Goal: Information Seeking & Learning: Understand process/instructions

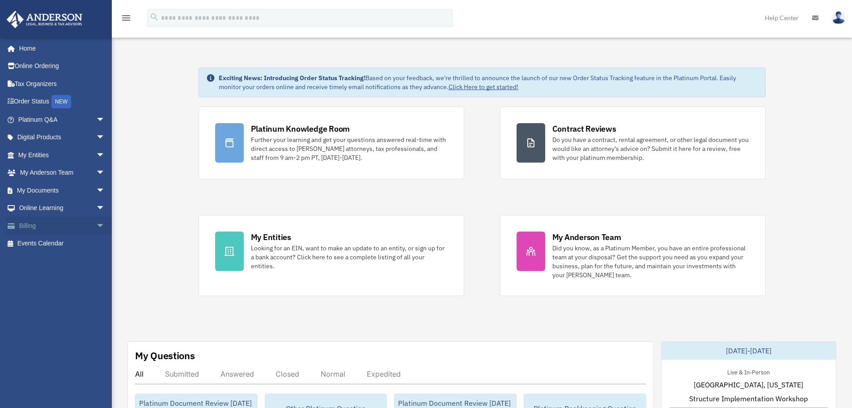
click at [96, 222] on span "arrow_drop_down" at bounding box center [105, 226] width 18 height 18
click at [96, 221] on span "arrow_drop_up" at bounding box center [105, 226] width 18 height 18
click at [96, 212] on span "arrow_drop_down" at bounding box center [105, 208] width 18 height 18
click at [96, 207] on span "arrow_drop_up" at bounding box center [105, 208] width 18 height 18
click at [96, 195] on span "arrow_drop_down" at bounding box center [105, 190] width 18 height 18
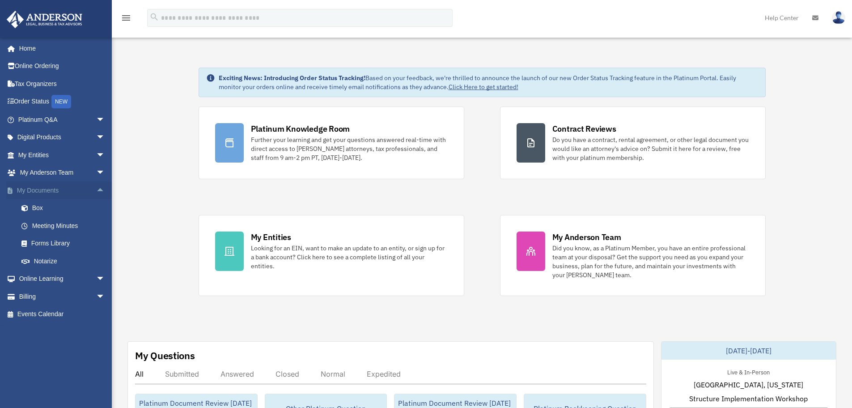
click at [96, 193] on span "arrow_drop_up" at bounding box center [105, 190] width 18 height 18
click at [96, 181] on span "arrow_drop_down" at bounding box center [105, 190] width 18 height 18
click at [97, 174] on span "arrow_drop_down" at bounding box center [105, 173] width 18 height 18
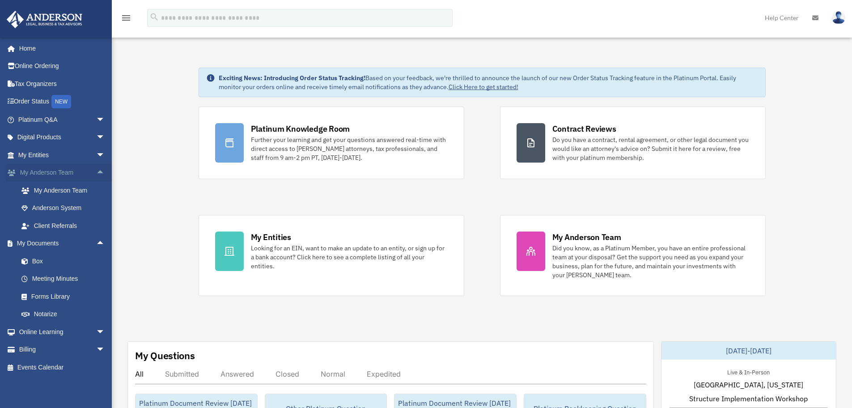
click at [97, 175] on span "arrow_drop_up" at bounding box center [105, 173] width 18 height 18
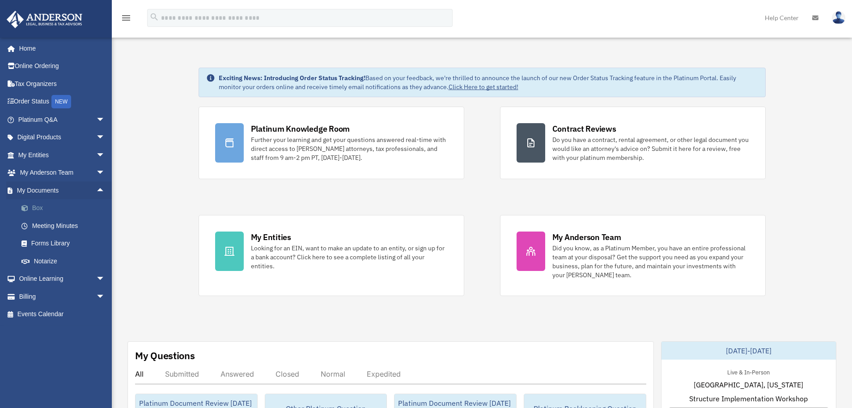
click at [96, 200] on link "Box" at bounding box center [66, 208] width 106 height 18
click at [96, 189] on span "arrow_drop_up" at bounding box center [105, 190] width 18 height 18
click at [98, 158] on span "arrow_drop_down" at bounding box center [105, 155] width 18 height 18
click at [97, 157] on span "arrow_drop_up" at bounding box center [105, 155] width 18 height 18
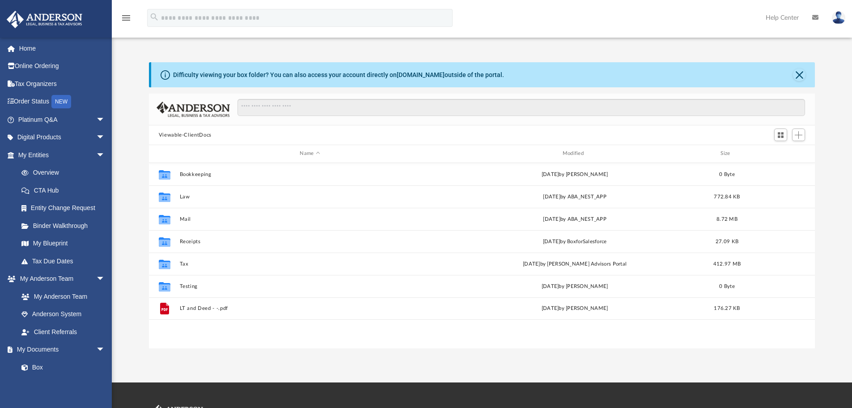
scroll to position [197, 659]
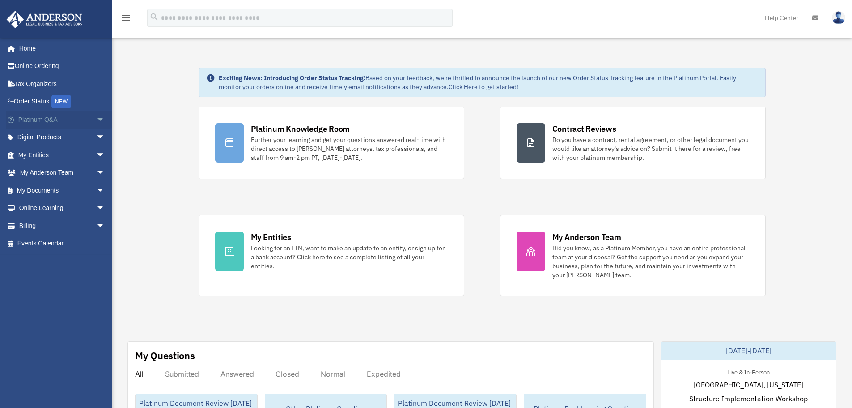
click at [100, 119] on span "arrow_drop_down" at bounding box center [105, 120] width 18 height 18
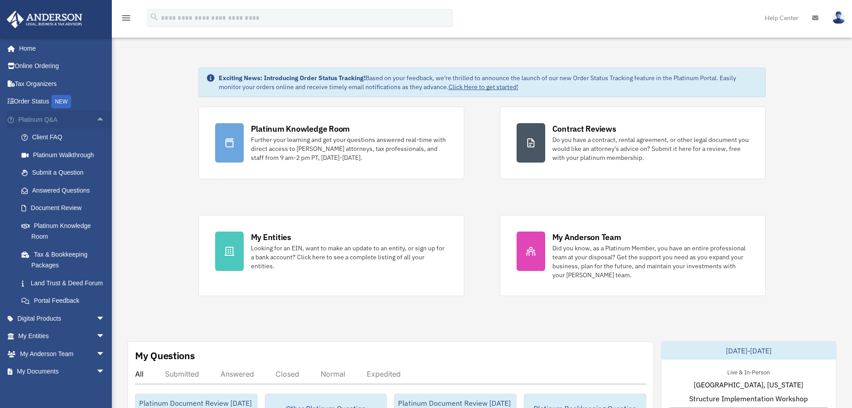
click at [96, 124] on span "arrow_drop_up" at bounding box center [105, 120] width 18 height 18
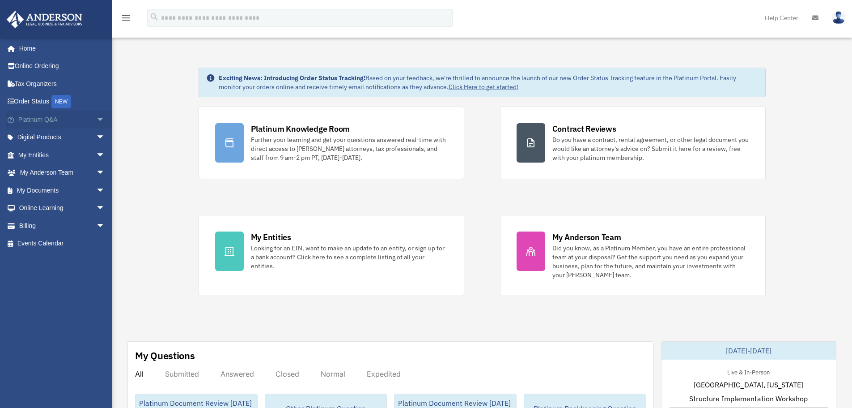
click at [96, 118] on span "arrow_drop_down" at bounding box center [105, 120] width 18 height 18
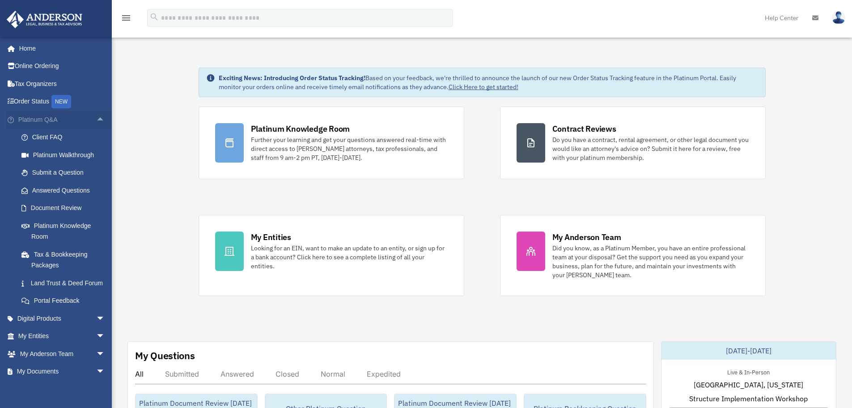
click at [96, 118] on span "arrow_drop_up" at bounding box center [105, 120] width 18 height 18
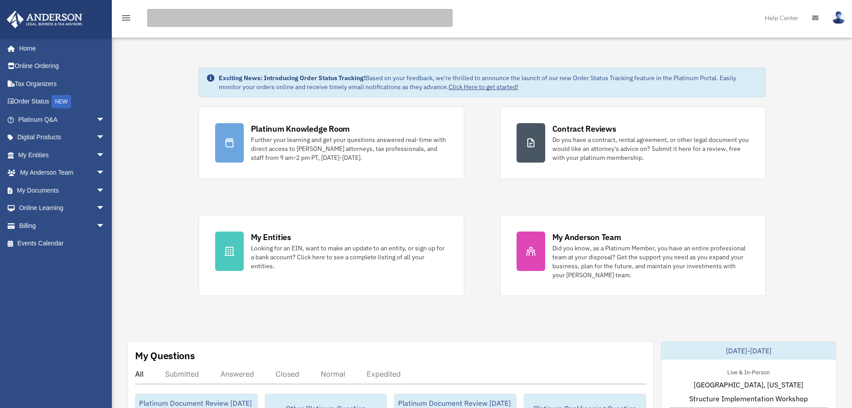
click at [206, 23] on input "search" at bounding box center [300, 18] width 306 height 18
type input "******"
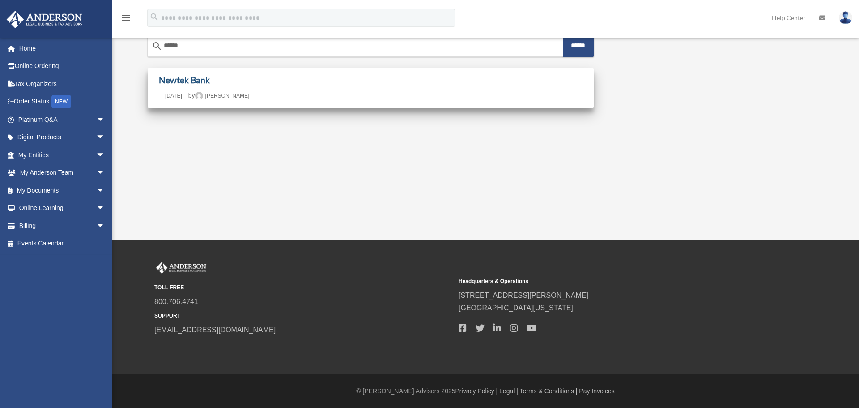
click at [190, 81] on link "Newtek Bank" at bounding box center [184, 80] width 51 height 10
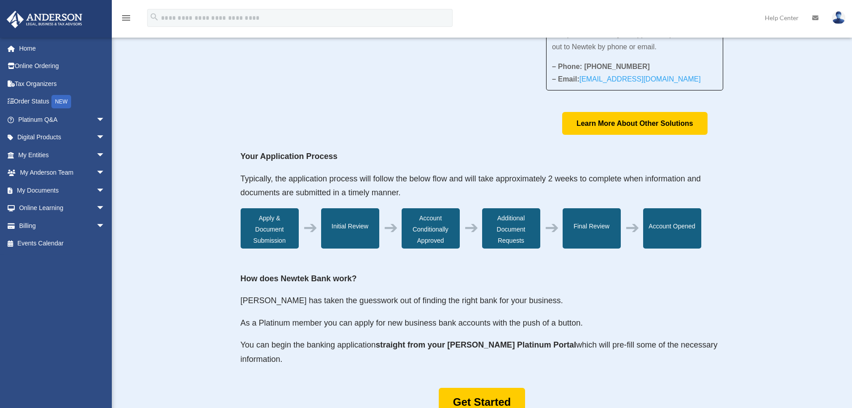
scroll to position [179, 0]
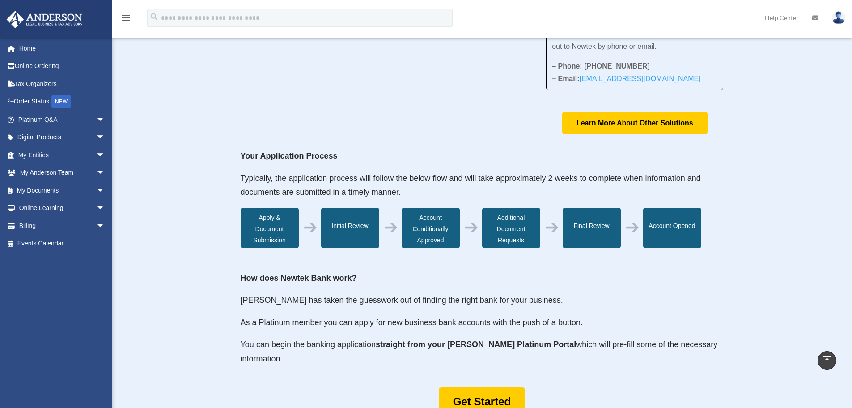
click at [353, 187] on p "Typically, the application process will follow the below flow and will take app…" at bounding box center [482, 189] width 483 height 36
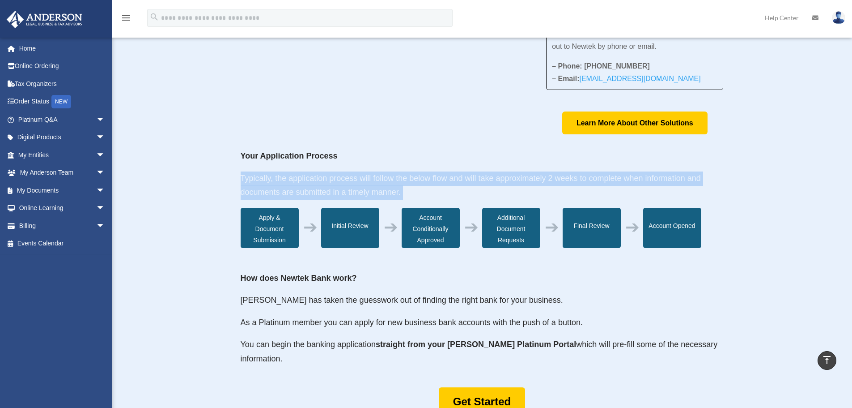
click at [353, 187] on p "Typically, the application process will follow the below flow and will take app…" at bounding box center [482, 189] width 483 height 36
click at [311, 184] on p "Typically, the application process will follow the below flow and will take app…" at bounding box center [482, 189] width 483 height 36
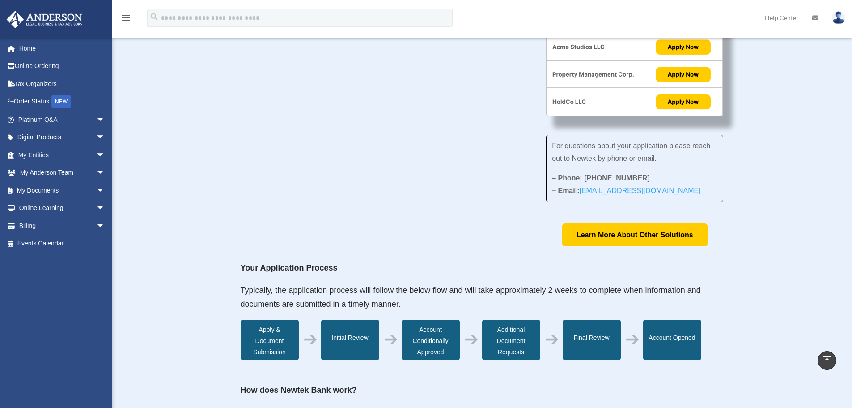
scroll to position [0, 0]
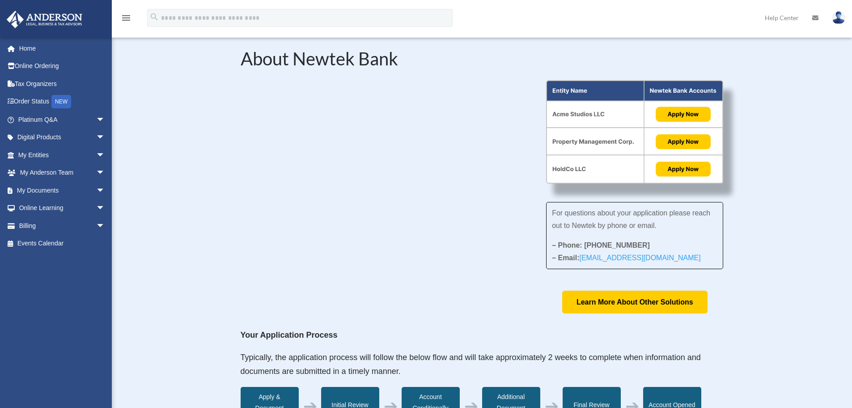
click at [765, 116] on div "About Newtek Bank For questions about your application please reach out to Newt…" at bounding box center [482, 404] width 740 height 762
click at [676, 113] on img at bounding box center [634, 132] width 177 height 104
click at [678, 119] on img at bounding box center [634, 132] width 177 height 104
click at [679, 146] on img at bounding box center [634, 132] width 177 height 104
click at [679, 167] on img at bounding box center [634, 132] width 177 height 104
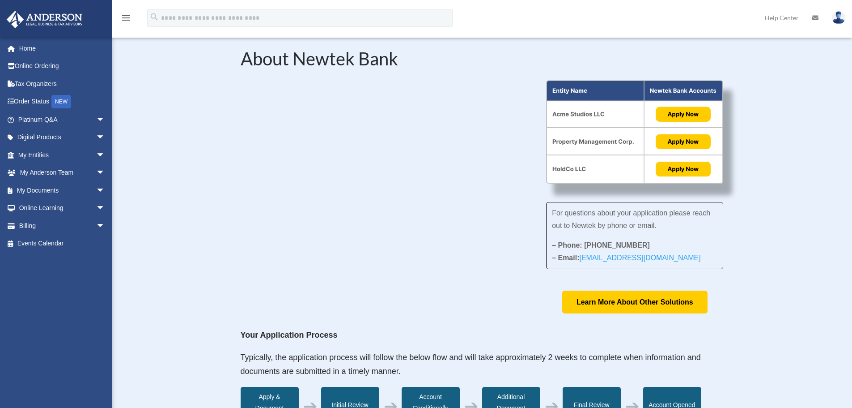
click at [639, 213] on span "For questions about your application please reach out to Newtek by phone or ema…" at bounding box center [631, 219] width 158 height 20
click at [639, 214] on span "For questions about your application please reach out to Newtek by phone or ema…" at bounding box center [631, 219] width 158 height 20
click at [632, 214] on span "For questions about your application please reach out to Newtek by phone or ema…" at bounding box center [631, 219] width 158 height 20
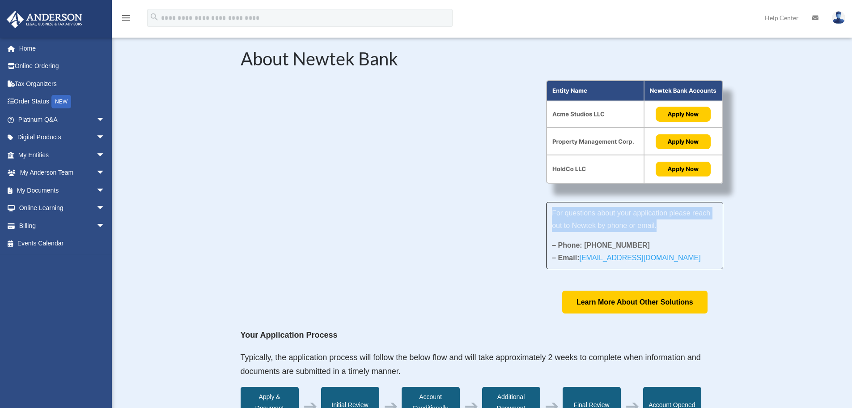
click at [632, 214] on span "For questions about your application please reach out to Newtek by phone or ema…" at bounding box center [631, 219] width 158 height 20
click at [608, 212] on span "For questions about your application please reach out to Newtek by phone or ema…" at bounding box center [631, 219] width 158 height 20
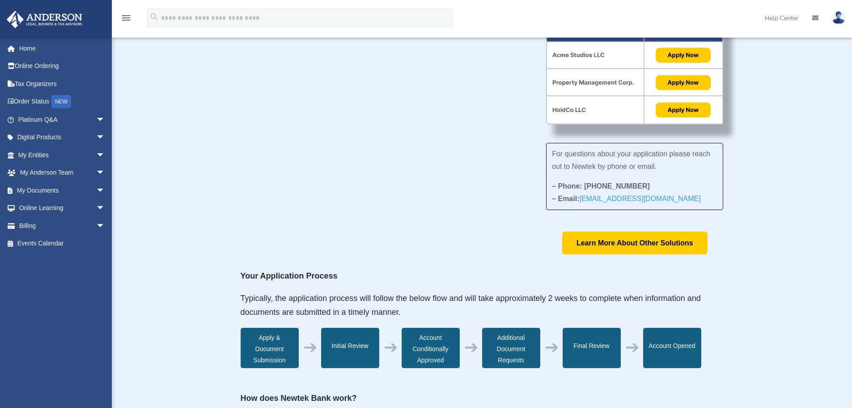
scroll to position [134, 0]
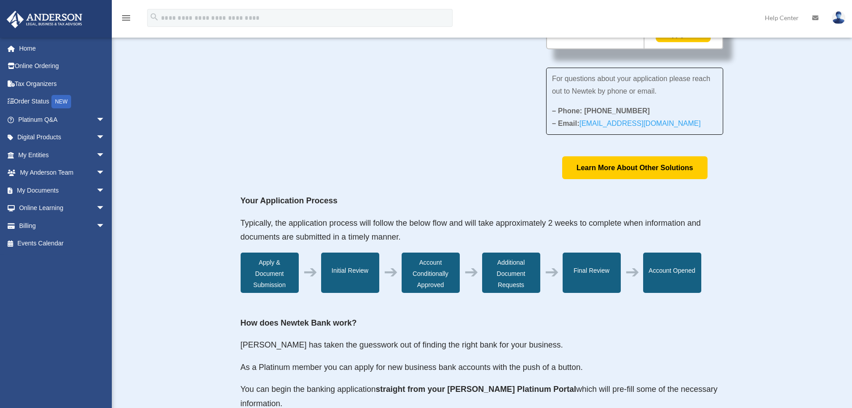
click at [265, 263] on div "Apply & Document Submission" at bounding box center [270, 272] width 58 height 40
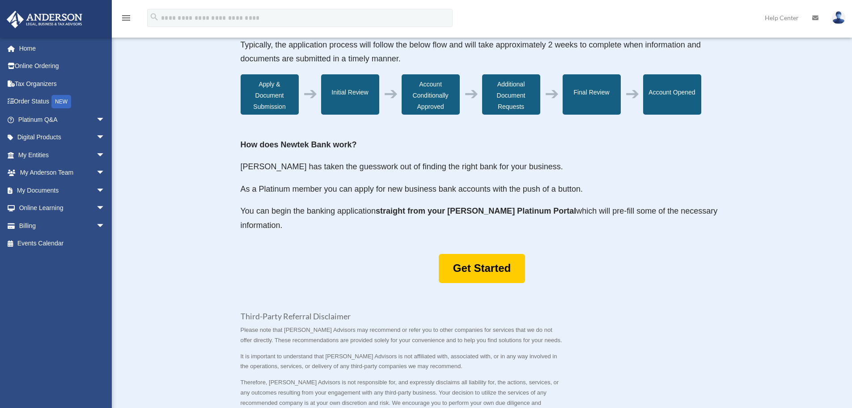
scroll to position [313, 0]
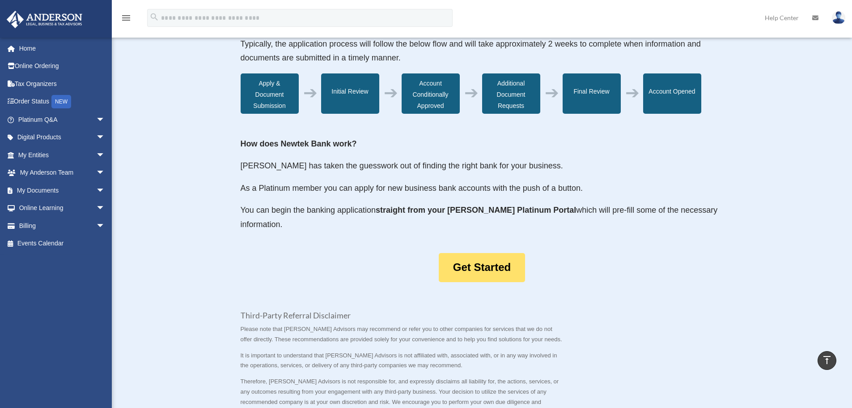
click at [476, 264] on link "Get Started" at bounding box center [482, 267] width 86 height 29
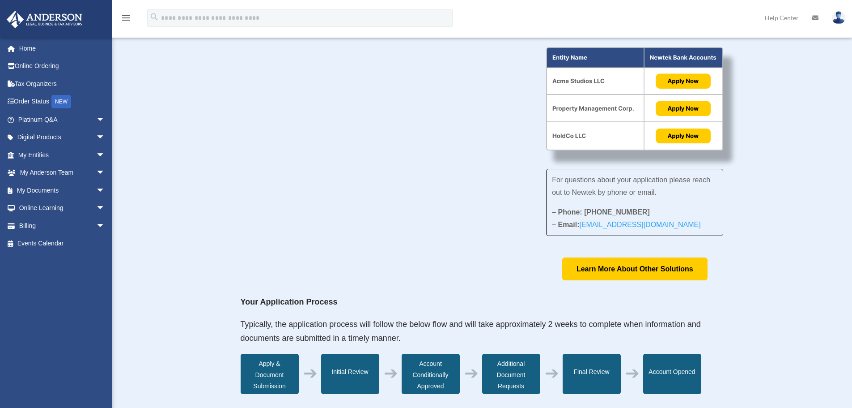
scroll to position [0, 0]
